Goal: Information Seeking & Learning: Learn about a topic

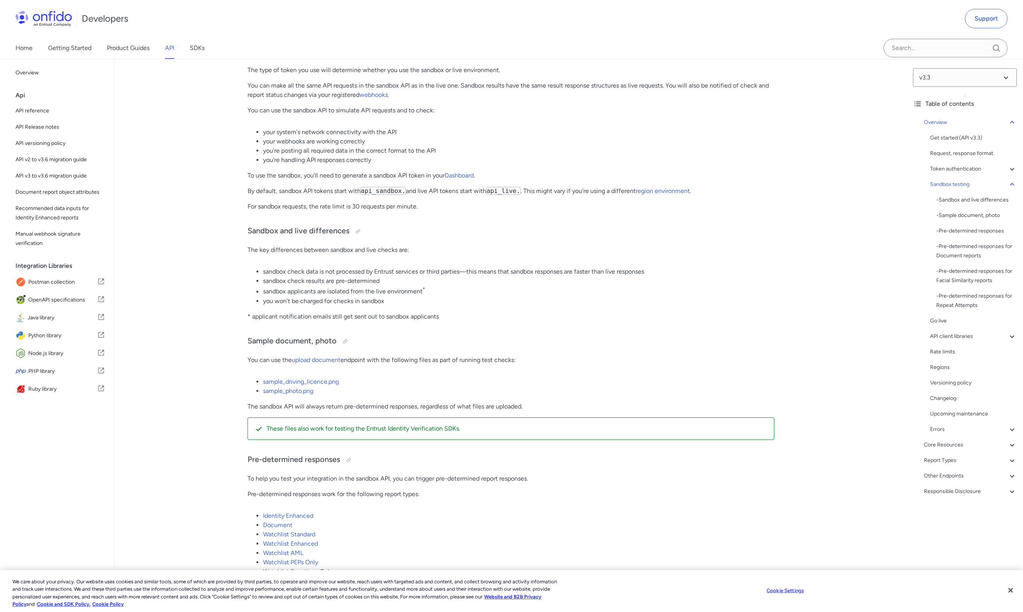
scroll to position [824, 0]
click at [49, 212] on span "Recommended data inputs for Identity Enhanced reports" at bounding box center [61, 213] width 90 height 19
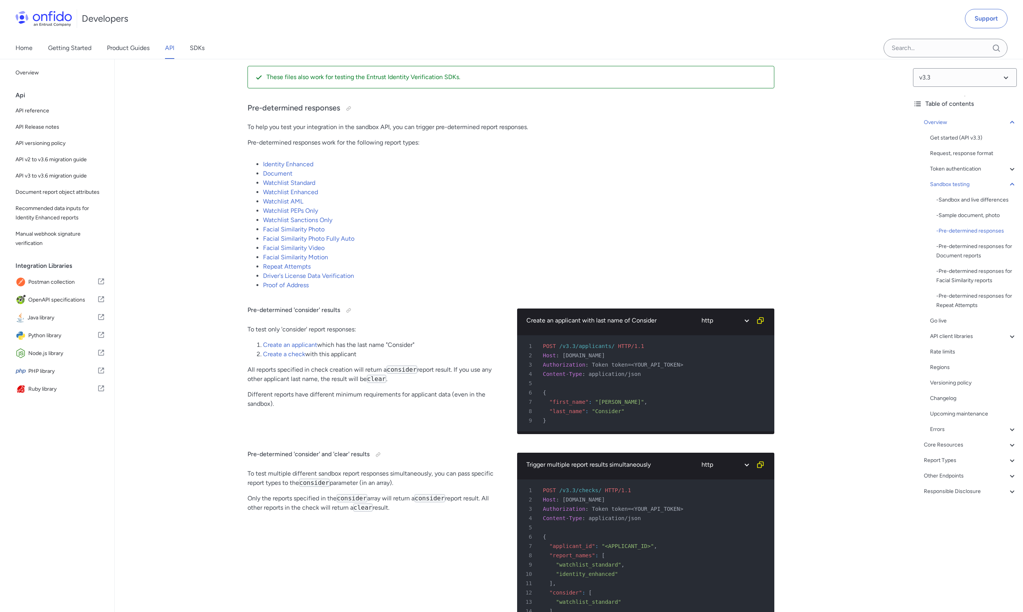
scroll to position [1176, 0]
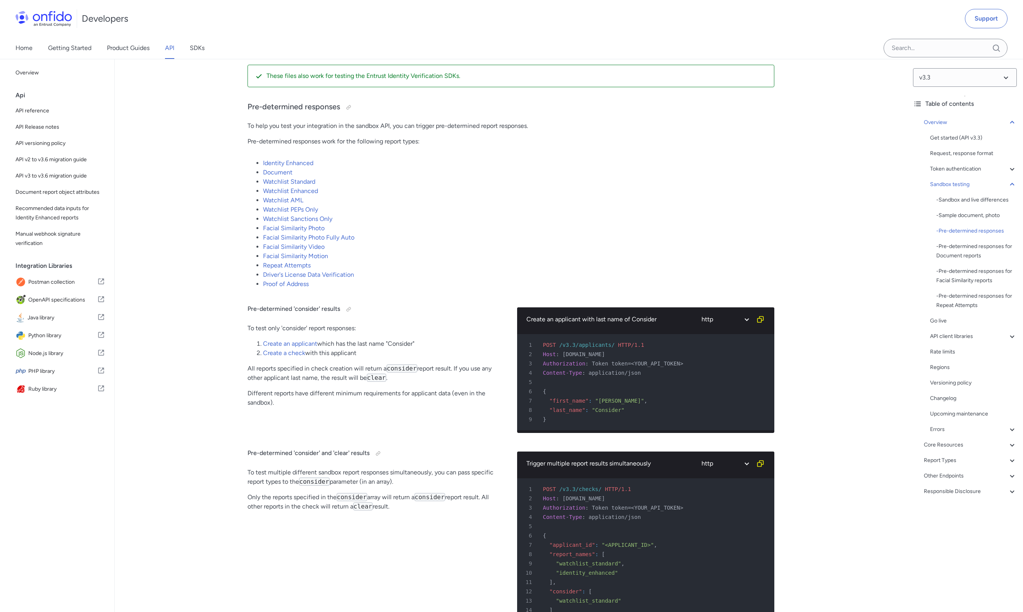
click at [287, 189] on link "Watchlist Enhanced" at bounding box center [290, 190] width 55 height 7
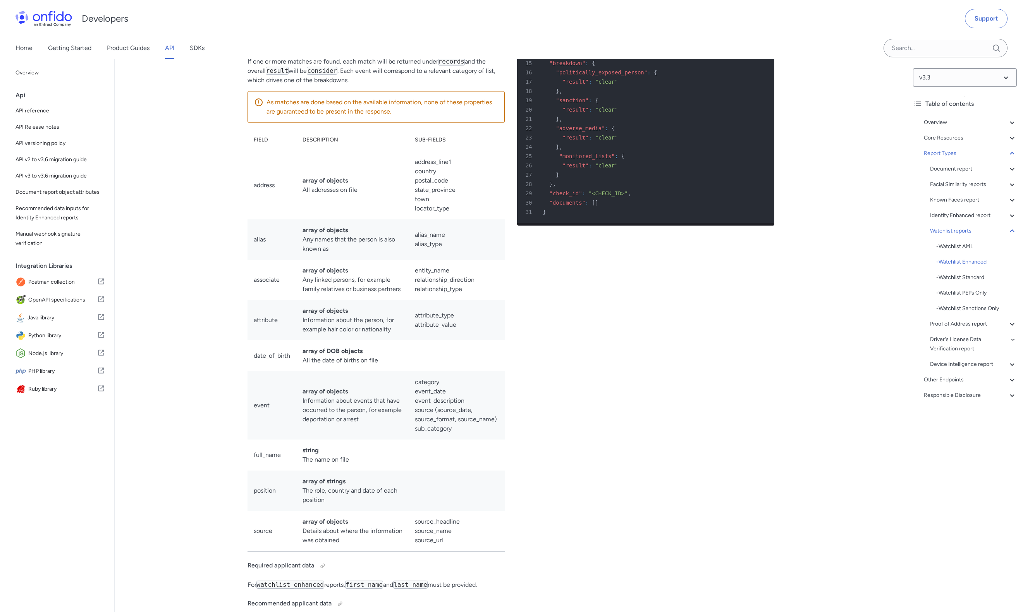
scroll to position [34494, 0]
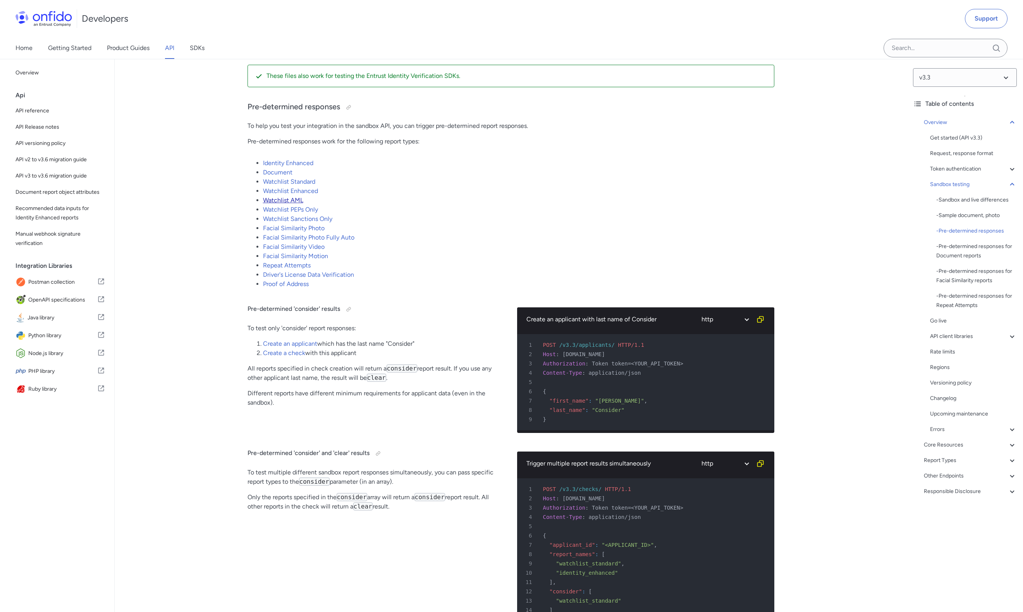
click at [281, 198] on link "Watchlist AML" at bounding box center [283, 199] width 40 height 7
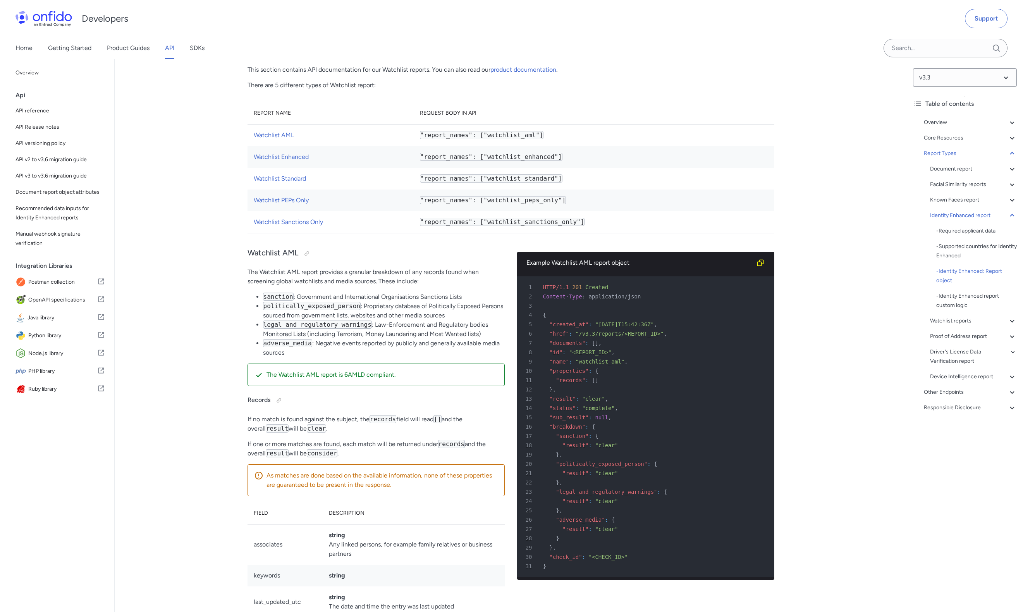
scroll to position [32806, 0]
